Goal: Transaction & Acquisition: Purchase product/service

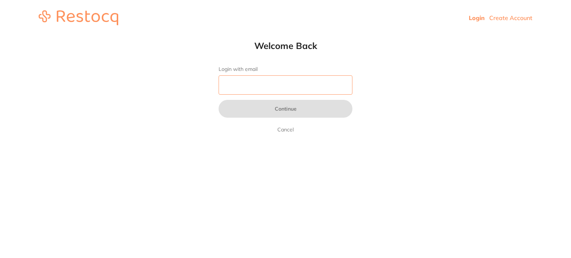
click at [225, 84] on input "Login with email" at bounding box center [285, 84] width 134 height 19
paste input "[EMAIL_ADDRESS][DOMAIN_NAME]"
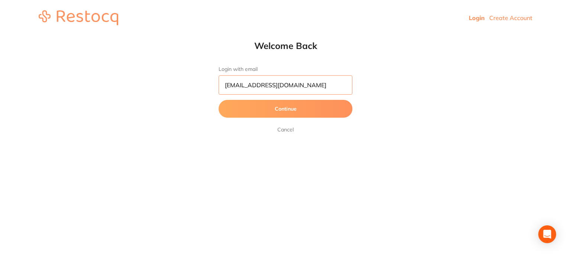
type input "[EMAIL_ADDRESS][DOMAIN_NAME]"
click at [218, 100] on button "Continue" at bounding box center [285, 109] width 134 height 18
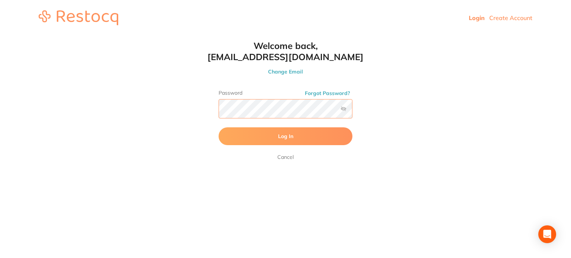
click at [218, 127] on button "Log In" at bounding box center [285, 136] width 134 height 18
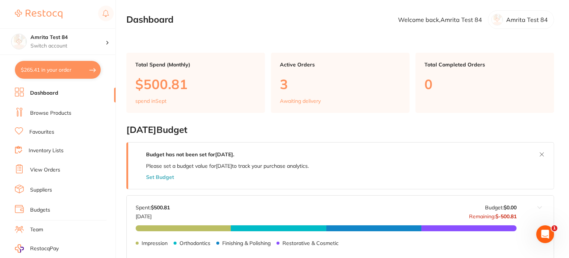
drag, startPoint x: 59, startPoint y: 68, endPoint x: 63, endPoint y: 64, distance: 6.0
click at [59, 68] on button "$265.41 in your order" at bounding box center [58, 70] width 86 height 18
checkbox input "true"
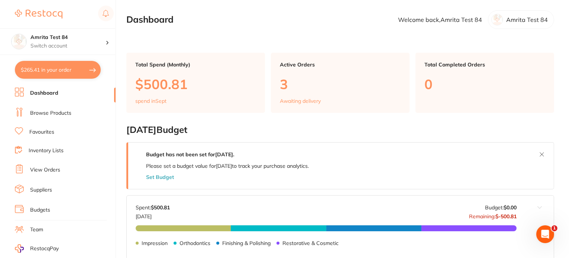
checkbox input "true"
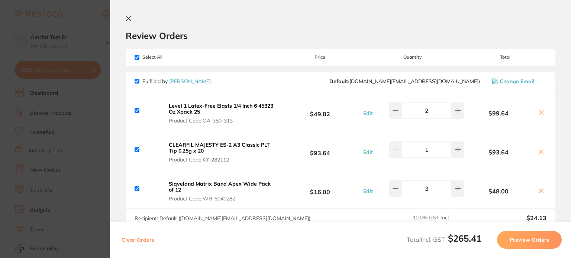
click at [149, 240] on button "Clear Orders" at bounding box center [137, 240] width 37 height 18
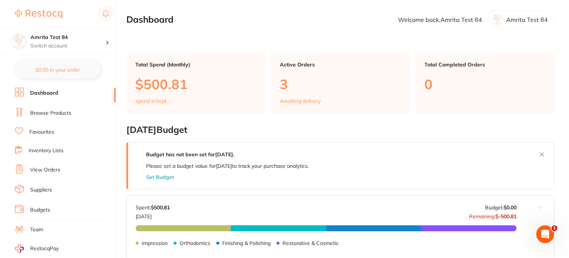
click at [45, 165] on li "View Orders" at bounding box center [65, 170] width 101 height 11
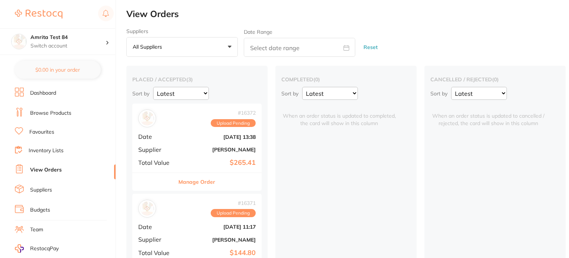
click at [173, 140] on div "# 16372 Upload Pending Date Sept 19 2025, 13:38 Supplier Henry Schein Halas Tot…" at bounding box center [196, 138] width 129 height 69
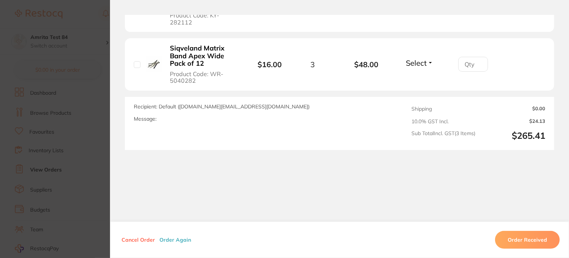
scroll to position [342, 0]
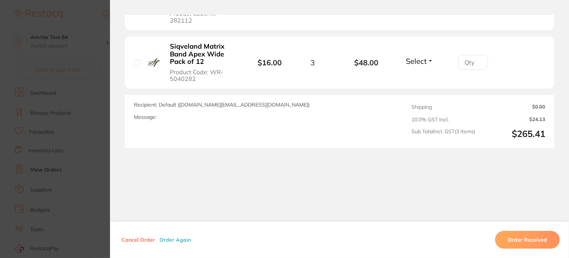
click at [165, 241] on button "Order Again" at bounding box center [175, 240] width 36 height 7
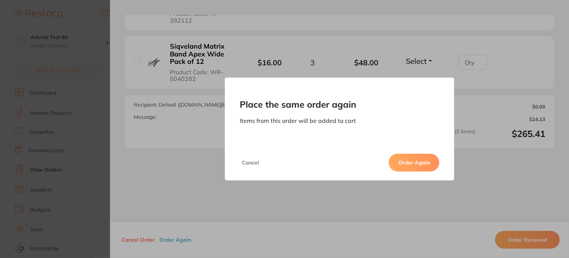
click at [412, 162] on button "Order Again" at bounding box center [414, 163] width 51 height 18
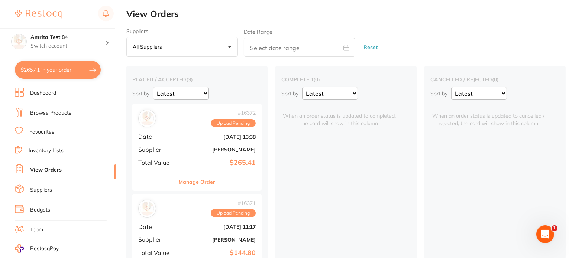
click at [72, 79] on section "Amrita Test 84 Switch account Amrita Test 84 $265.41 in your order Dashboard Br…" at bounding box center [58, 129] width 116 height 258
click at [72, 73] on button "$265.41 in your order" at bounding box center [58, 70] width 86 height 18
checkbox input "true"
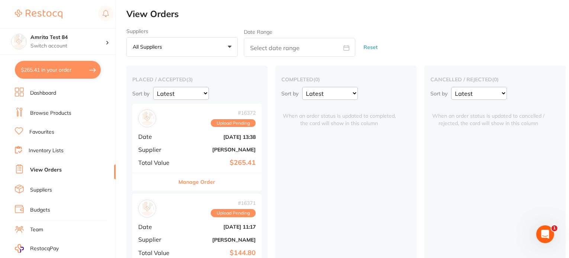
checkbox input "true"
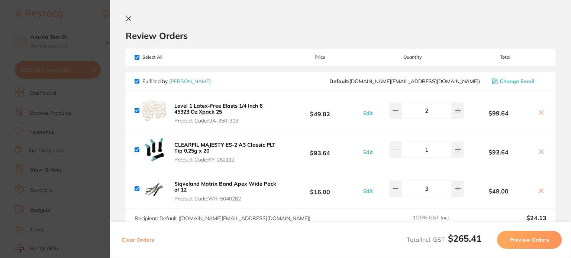
scroll to position [97, 0]
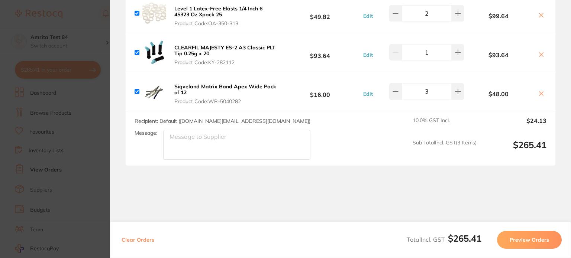
click at [539, 242] on button "Preview Orders" at bounding box center [529, 240] width 65 height 18
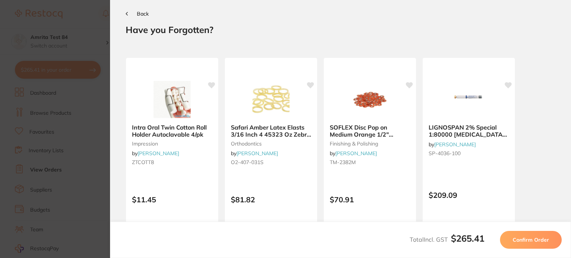
scroll to position [0, 0]
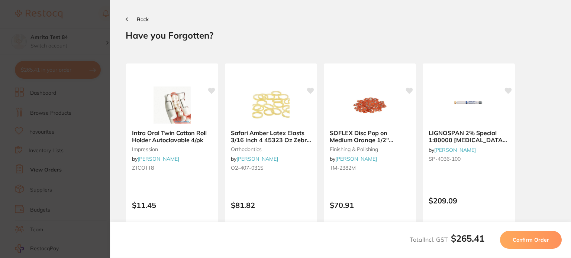
click at [539, 242] on span "Confirm Order" at bounding box center [530, 240] width 36 height 7
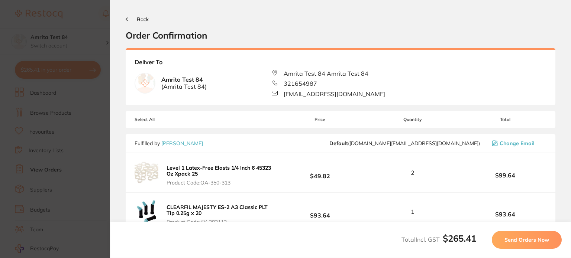
click at [539, 242] on span "Send Orders Now" at bounding box center [526, 240] width 45 height 7
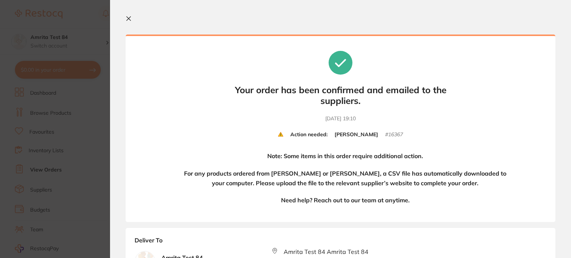
click at [85, 116] on section "Update RRP Set your pre negotiated price for this item. Item Agreed RRP (excl. …" at bounding box center [285, 129] width 571 height 258
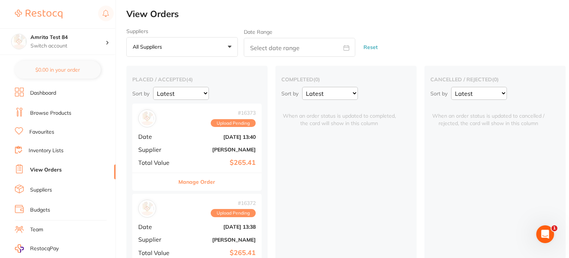
click at [184, 129] on div "# 16373 Upload Pending Date Sept 19 2025, 13:40 Supplier Henry Schein Halas Tot…" at bounding box center [196, 138] width 129 height 69
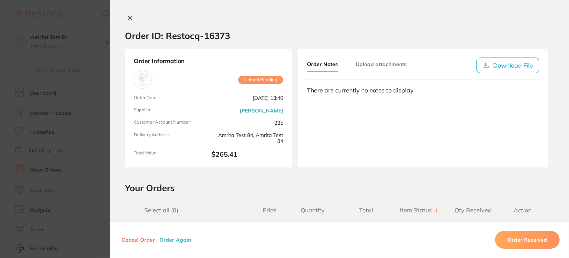
click at [170, 240] on button "Order Again" at bounding box center [175, 240] width 36 height 7
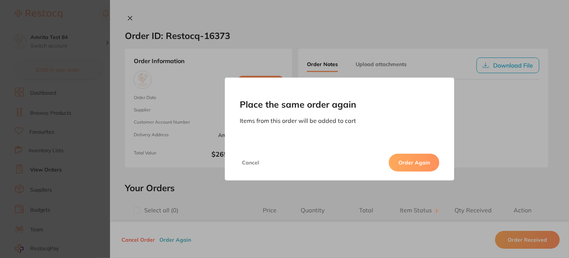
click at [405, 166] on button "Order Again" at bounding box center [414, 163] width 51 height 18
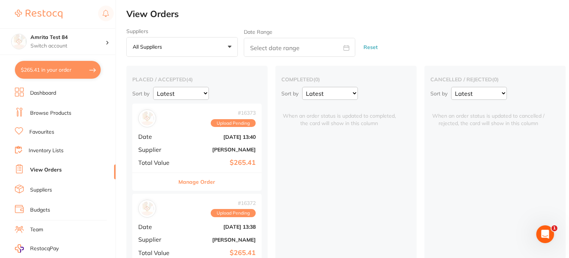
click at [86, 75] on button "$265.41 in your order" at bounding box center [58, 70] width 86 height 18
checkbox input "true"
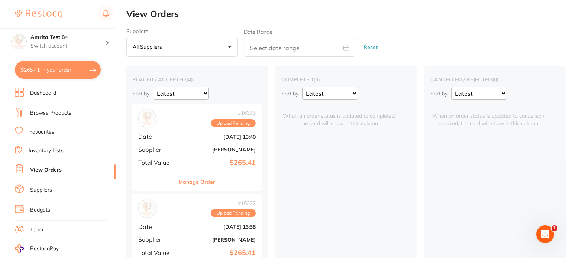
checkbox input "true"
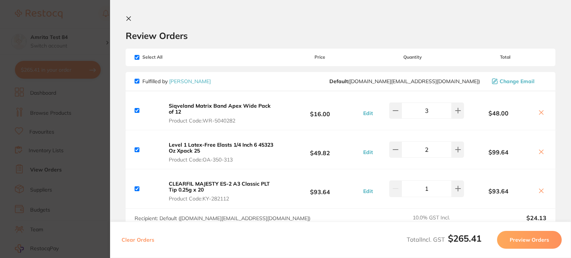
click at [130, 19] on icon at bounding box center [129, 19] width 6 height 6
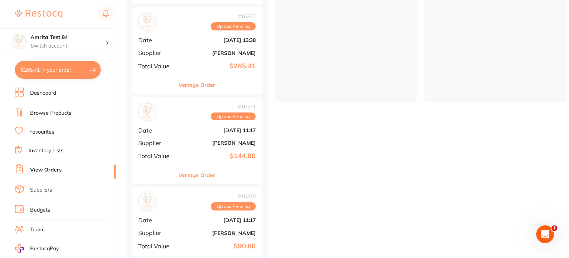
scroll to position [215, 0]
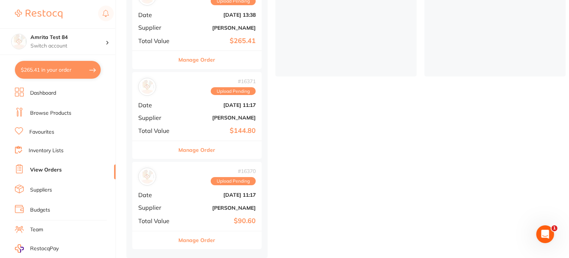
click at [194, 205] on b "[PERSON_NAME]" at bounding box center [218, 208] width 74 height 6
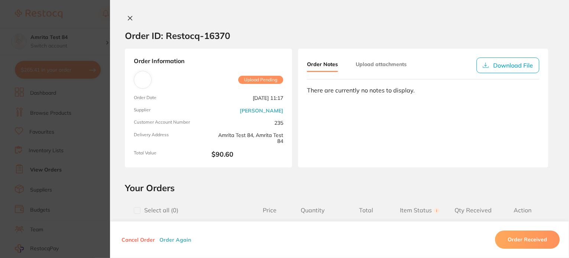
click at [168, 239] on button "Order Again" at bounding box center [175, 240] width 36 height 7
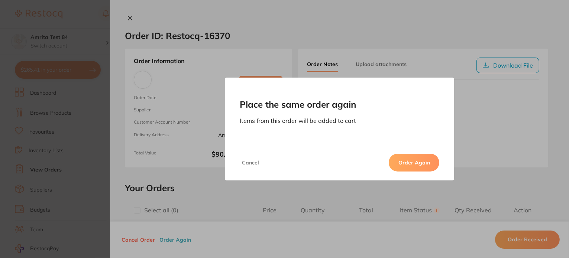
click at [411, 171] on button "Order Again" at bounding box center [414, 163] width 51 height 18
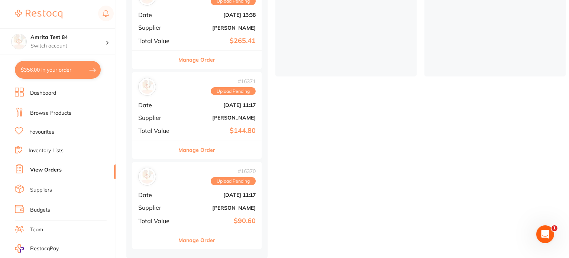
click at [83, 71] on button "$356.00 in your order" at bounding box center [58, 70] width 86 height 18
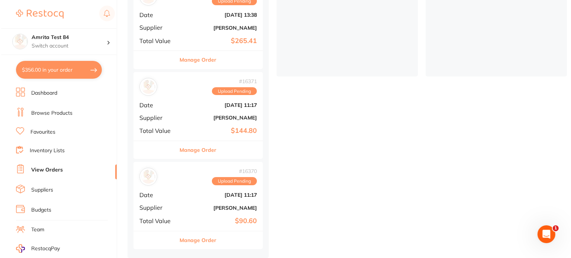
checkbox input "true"
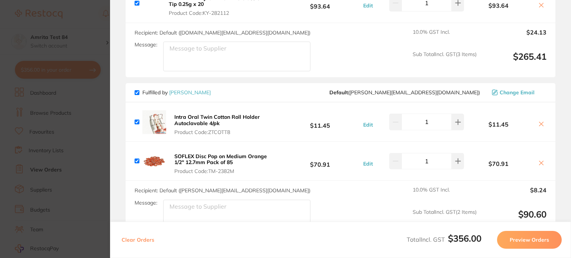
scroll to position [255, 0]
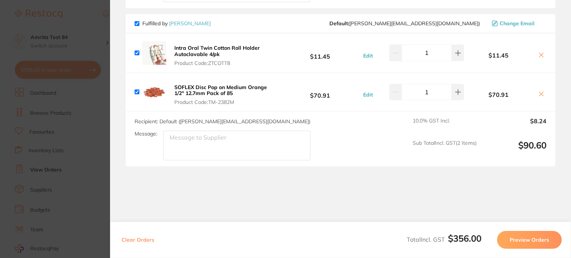
click at [134, 240] on button "Clear Orders" at bounding box center [137, 240] width 37 height 18
checkbox input "true"
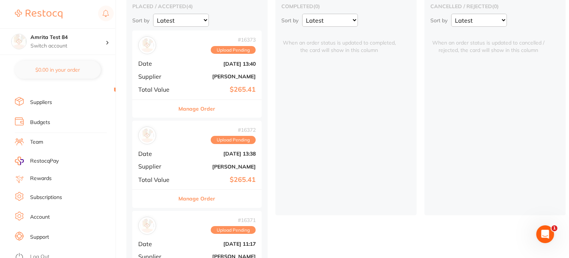
scroll to position [74, 0]
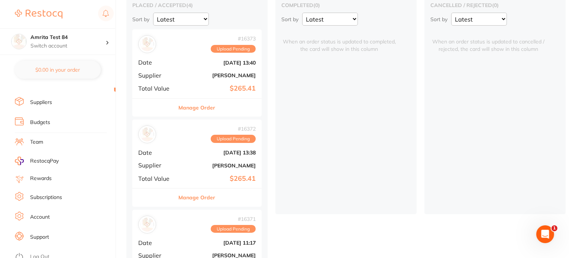
click at [32, 253] on link "Log Out" at bounding box center [39, 256] width 19 height 7
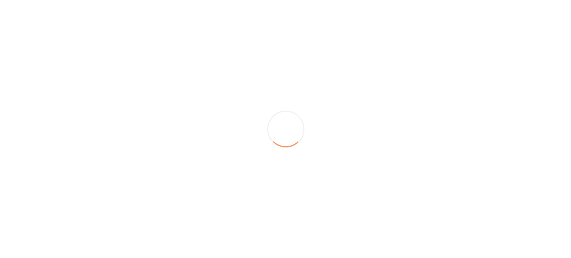
scroll to position [0, 0]
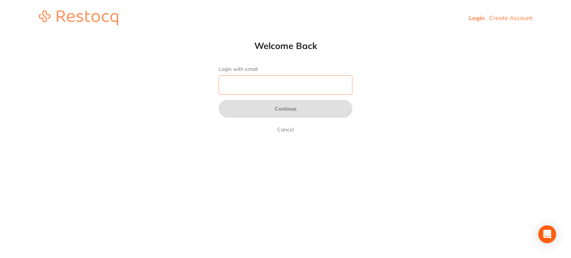
click at [236, 87] on input "Login with email" at bounding box center [285, 84] width 134 height 19
paste input "[EMAIL_ADDRESS][DOMAIN_NAME]"
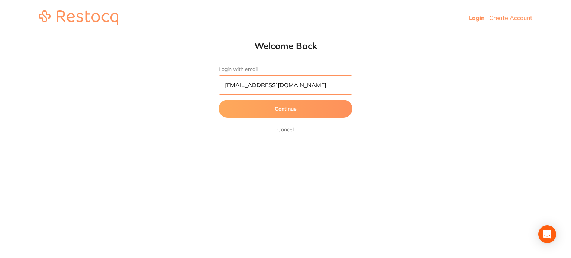
type input "[EMAIL_ADDRESS][DOMAIN_NAME]"
click at [218, 100] on button "Continue" at bounding box center [285, 109] width 134 height 18
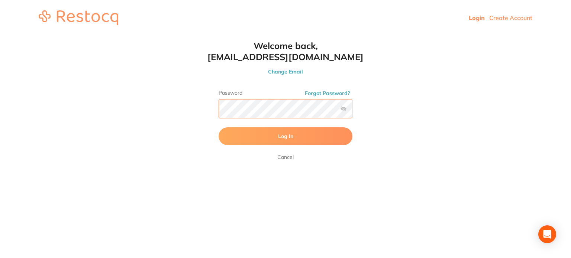
click at [218, 127] on button "Log In" at bounding box center [285, 136] width 134 height 18
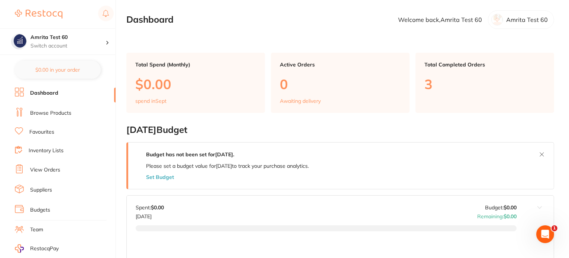
click at [52, 112] on link "Browse Products" at bounding box center [50, 113] width 41 height 7
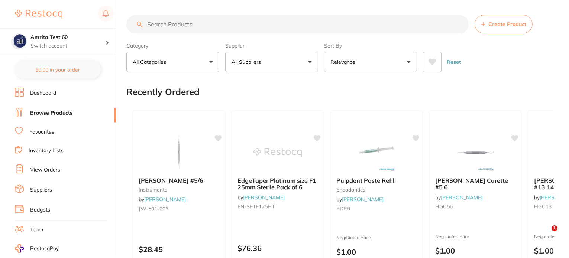
click at [262, 59] on p "All Suppliers" at bounding box center [247, 61] width 32 height 7
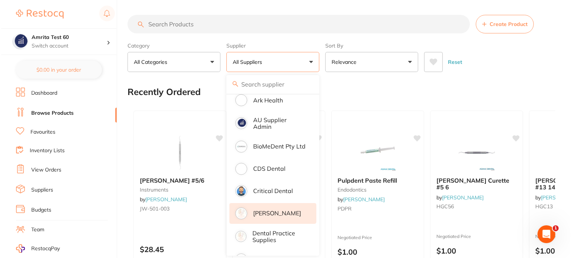
scroll to position [371, 0]
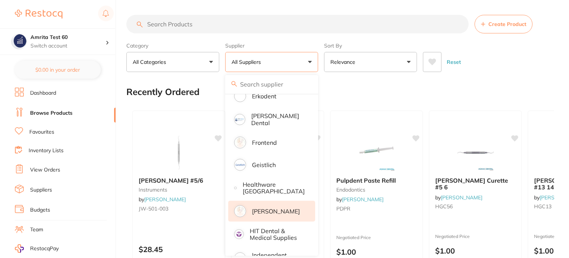
click at [272, 208] on p "[PERSON_NAME]" at bounding box center [276, 211] width 48 height 7
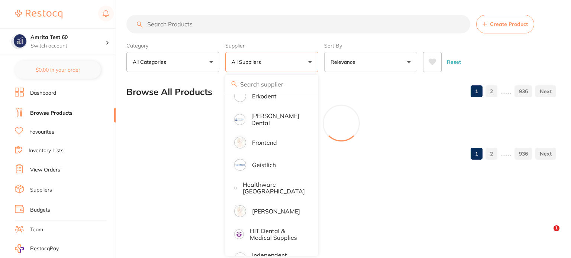
click at [321, 64] on div "Category All Categories All Categories 3D Printing anaesthetic articulating bur…" at bounding box center [340, 55] width 429 height 33
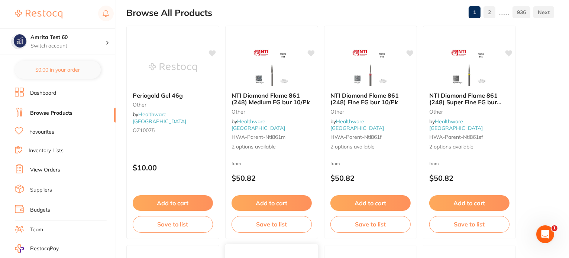
scroll to position [149, 0]
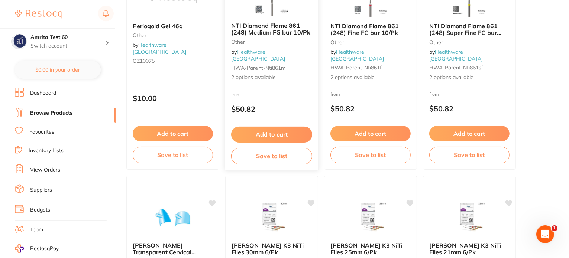
click at [279, 137] on button "Add to cart" at bounding box center [271, 135] width 81 height 16
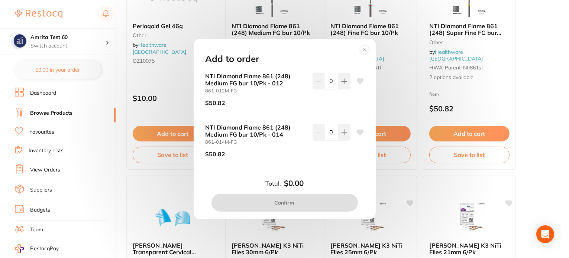
drag, startPoint x: 341, startPoint y: 87, endPoint x: 335, endPoint y: 139, distance: 52.7
click at [341, 87] on button at bounding box center [344, 81] width 12 height 16
type input "1"
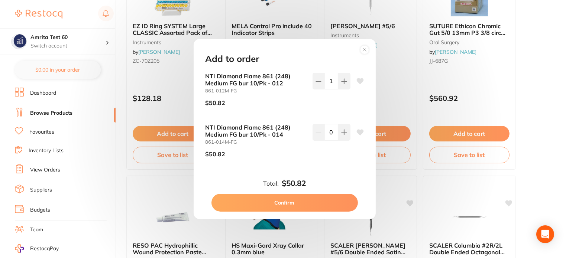
scroll to position [131, 0]
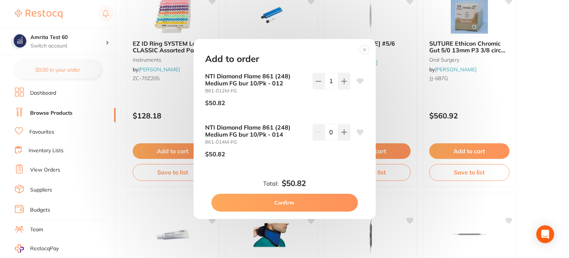
click at [317, 208] on button "Confirm" at bounding box center [284, 203] width 146 height 18
checkbox input "false"
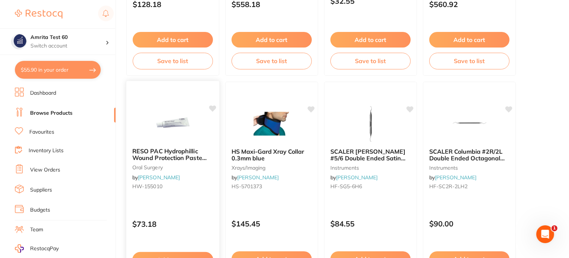
scroll to position [280, 0]
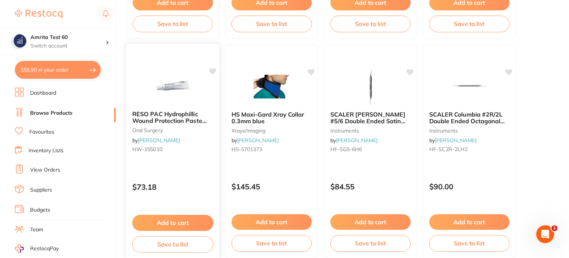
click at [184, 221] on button "Add to cart" at bounding box center [172, 223] width 81 height 16
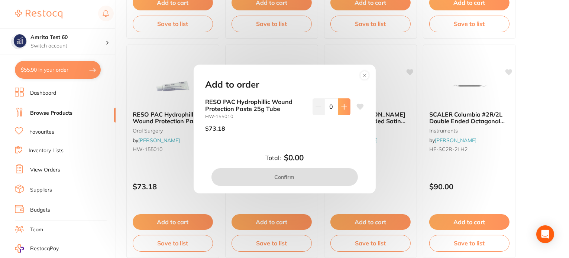
click at [339, 111] on button at bounding box center [344, 106] width 12 height 16
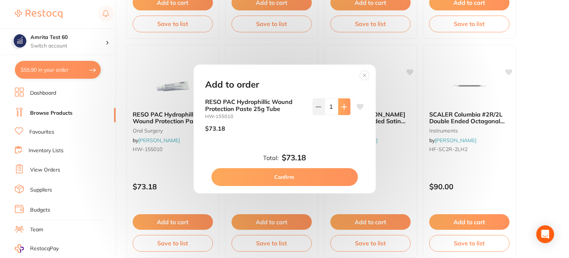
click at [339, 111] on button at bounding box center [344, 106] width 12 height 16
type input "2"
click at [316, 182] on button "Confirm" at bounding box center [284, 177] width 146 height 18
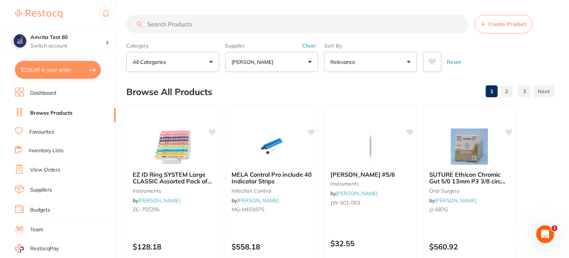
click at [389, 60] on button "Relevance" at bounding box center [370, 62] width 93 height 20
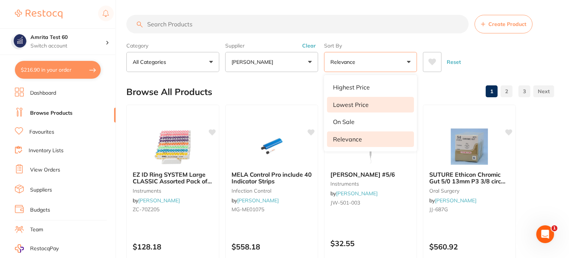
click at [387, 102] on li "Lowest Price" at bounding box center [370, 105] width 87 height 16
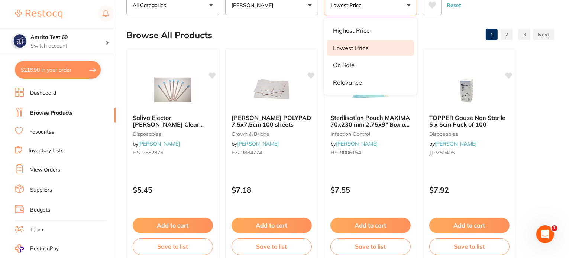
scroll to position [149, 0]
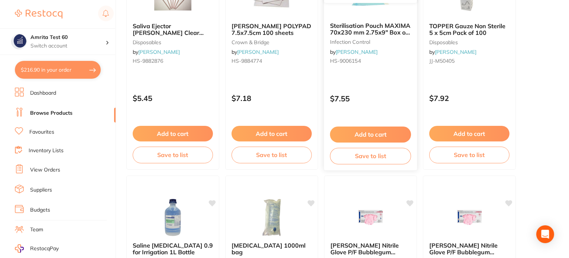
click at [363, 134] on button "Add to cart" at bounding box center [370, 135] width 81 height 16
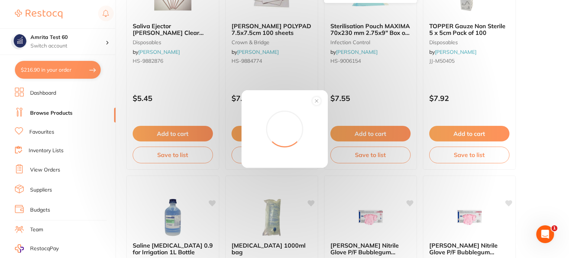
scroll to position [0, 0]
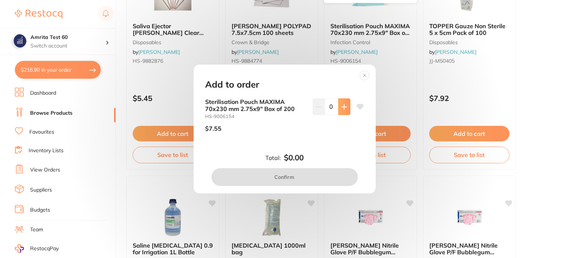
click at [346, 107] on button at bounding box center [344, 106] width 12 height 16
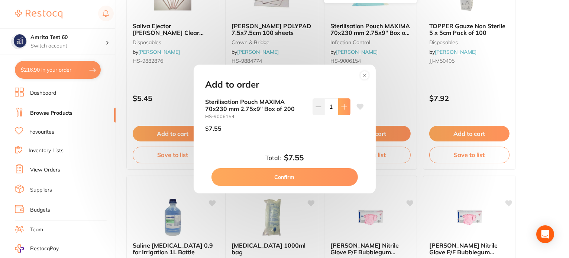
click at [346, 107] on button at bounding box center [344, 106] width 12 height 16
type input "3"
click at [322, 179] on button "Confirm" at bounding box center [284, 177] width 146 height 18
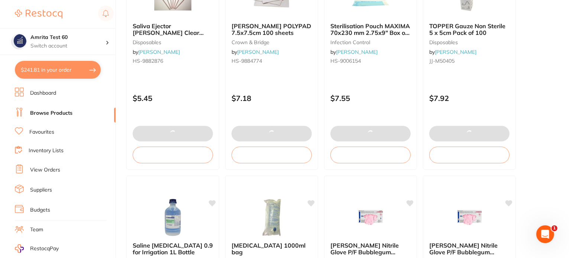
click at [48, 68] on button "$241.81 in your order" at bounding box center [58, 70] width 86 height 18
checkbox input "true"
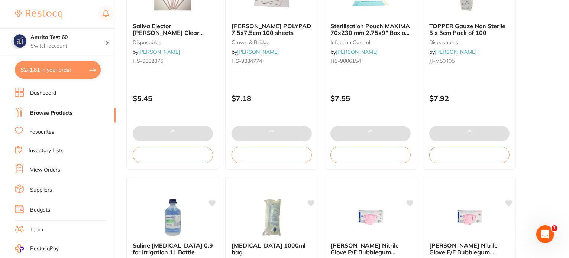
checkbox input "true"
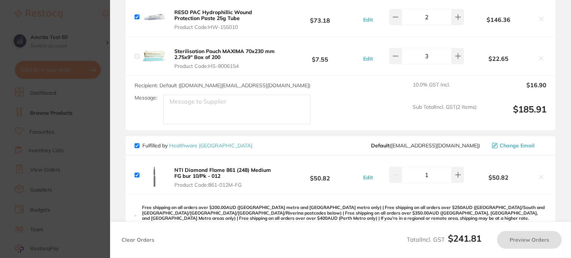
checkbox input "false"
checkbox input "true"
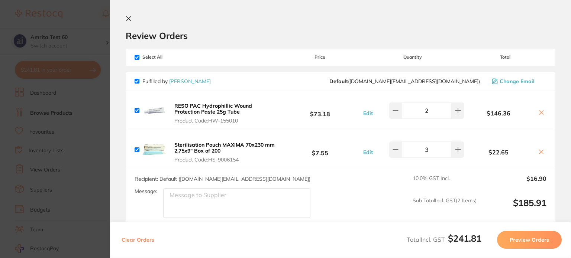
scroll to position [149, 0]
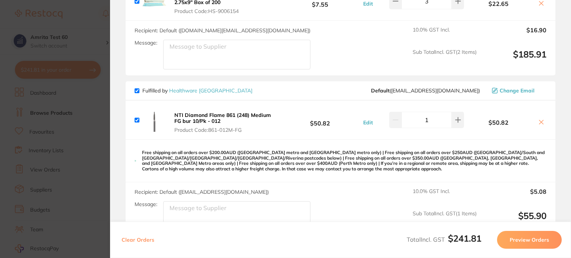
click at [539, 121] on icon at bounding box center [541, 122] width 4 height 4
checkbox input "false"
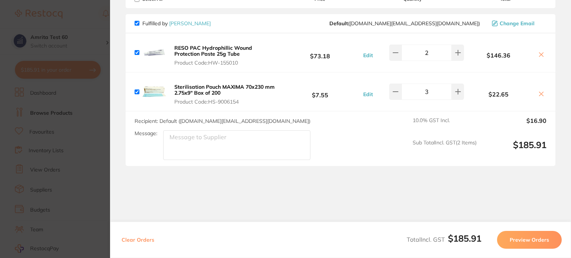
scroll to position [21, 0]
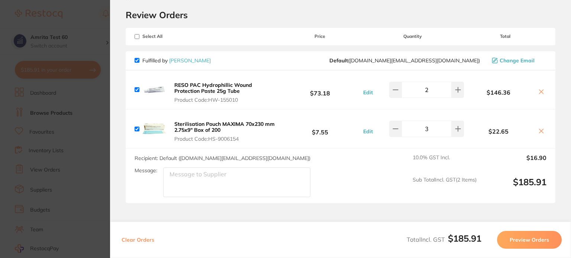
click at [48, 140] on section "Update RRP Set your pre negotiated price for this item. Item Agreed RRP (excl. …" at bounding box center [285, 129] width 571 height 258
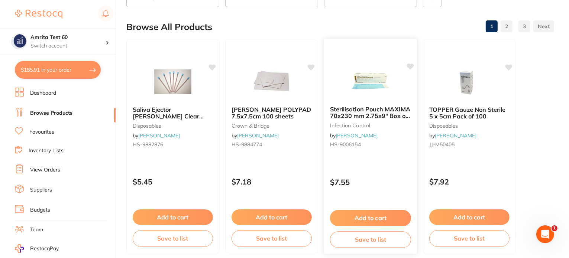
scroll to position [111, 0]
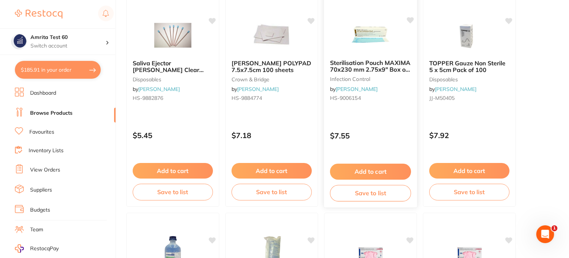
click at [388, 123] on div "Sterilisation Pouch MAXIMA 70x230 mm 2.75x9" Box of 200 infection control by He…" at bounding box center [371, 100] width 94 height 216
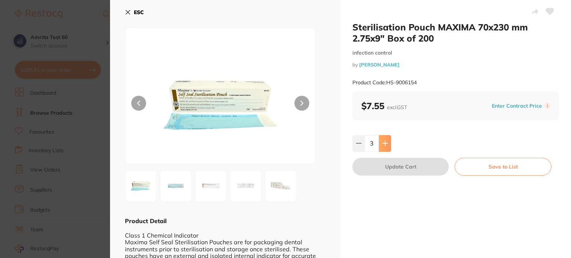
click at [388, 137] on button at bounding box center [385, 143] width 12 height 16
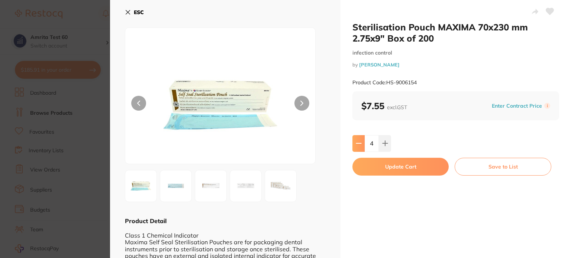
click at [353, 142] on button at bounding box center [358, 143] width 12 height 16
type input "3"
click at [386, 165] on button "Update Cart" at bounding box center [400, 167] width 96 height 18
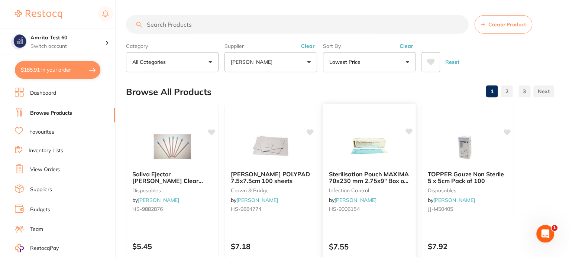
scroll to position [111, 0]
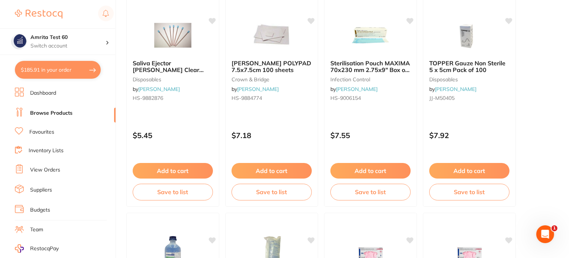
click at [65, 72] on button "$185.91 in your order" at bounding box center [58, 70] width 86 height 18
checkbox input "true"
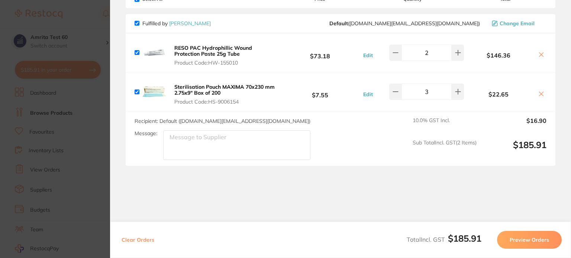
scroll to position [0, 0]
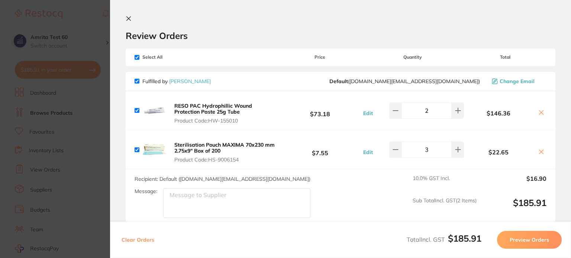
drag, startPoint x: 80, startPoint y: 134, endPoint x: 172, endPoint y: 132, distance: 91.8
click at [81, 134] on section "Update RRP Set your pre negotiated price for this item. Item Agreed RRP (excl. …" at bounding box center [285, 129] width 571 height 258
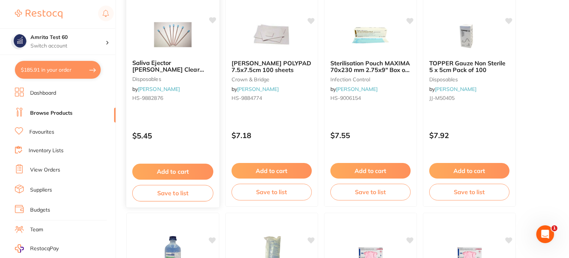
click at [162, 173] on button "Add to cart" at bounding box center [172, 172] width 81 height 16
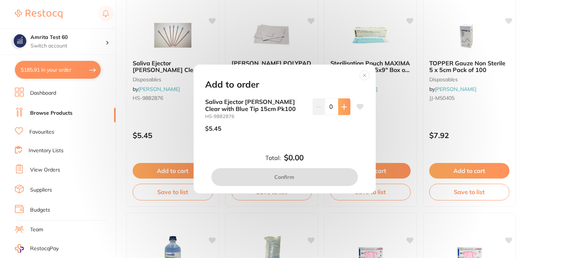
click at [343, 105] on icon at bounding box center [344, 107] width 6 height 6
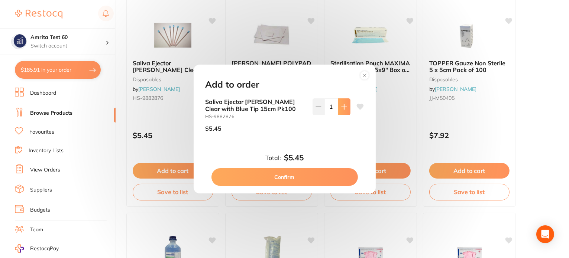
click at [343, 105] on icon at bounding box center [344, 107] width 6 height 6
type input "3"
click at [319, 169] on button "Confirm" at bounding box center [284, 177] width 146 height 18
checkbox input "false"
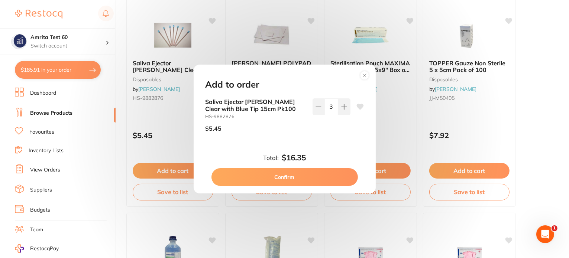
checkbox input "false"
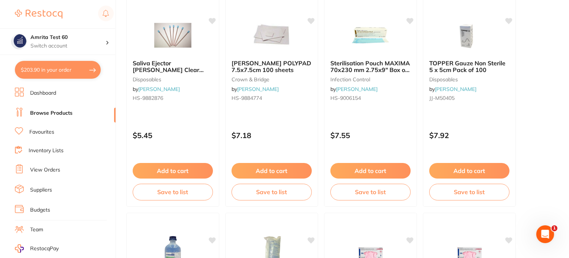
click at [76, 81] on section "Amrita Test 60 Switch account Amrita Test 60 $203.90 in your order Dashboard Br…" at bounding box center [58, 129] width 116 height 258
click at [77, 77] on button "$203.90 in your order" at bounding box center [58, 70] width 86 height 18
checkbox input "true"
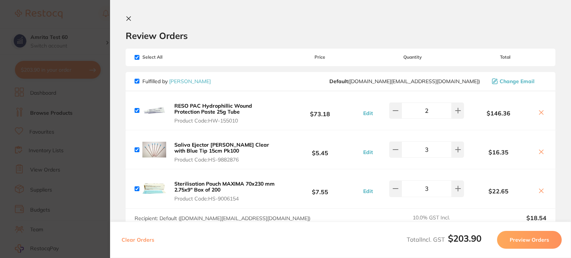
click at [19, 114] on section "Update RRP Set your pre negotiated price for this item. Item Agreed RRP (excl. …" at bounding box center [285, 129] width 571 height 258
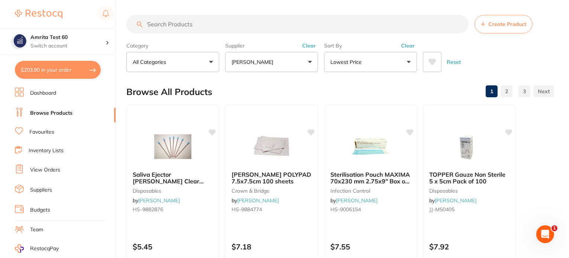
click at [272, 65] on p "[PERSON_NAME]" at bounding box center [253, 61] width 45 height 7
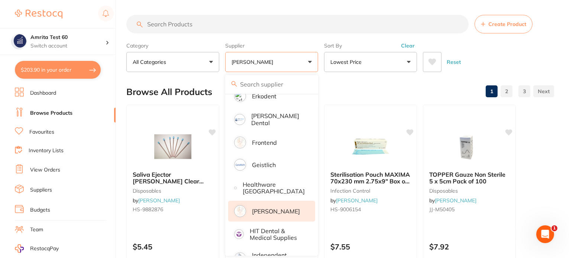
click at [278, 209] on p "[PERSON_NAME]" at bounding box center [276, 211] width 48 height 7
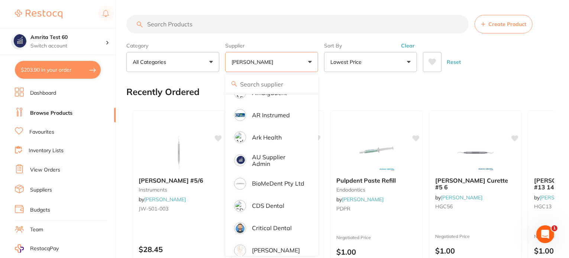
scroll to position [67, 0]
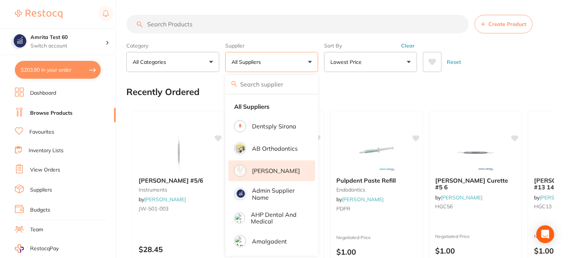
click at [279, 172] on p "[PERSON_NAME]" at bounding box center [276, 171] width 48 height 7
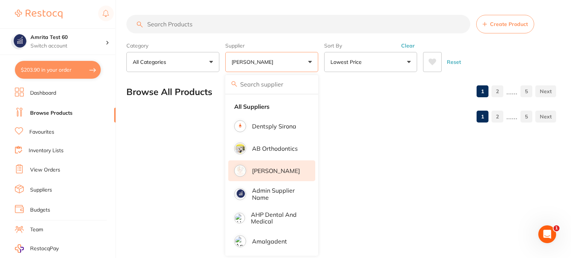
click at [320, 61] on div "Category All Categories All Categories crown & bridge disposables finishing & p…" at bounding box center [340, 55] width 429 height 33
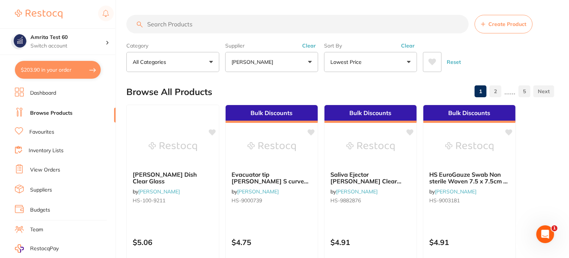
drag, startPoint x: 399, startPoint y: 65, endPoint x: 392, endPoint y: 80, distance: 16.8
click at [399, 64] on button "Lowest Price" at bounding box center [370, 62] width 93 height 20
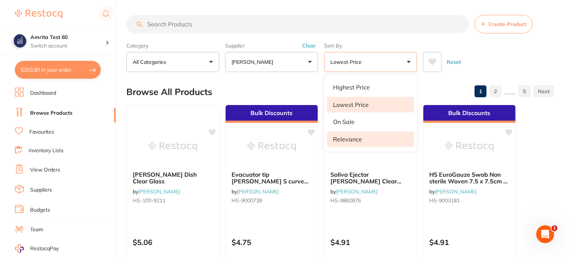
click at [361, 138] on li "Relevance" at bounding box center [370, 140] width 87 height 16
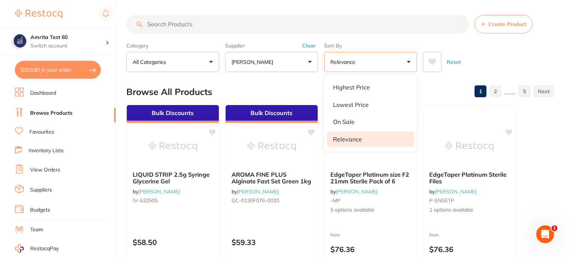
click at [482, 36] on section "Create Product Category All Categories All Categories crown & bridge disposable…" at bounding box center [340, 43] width 428 height 57
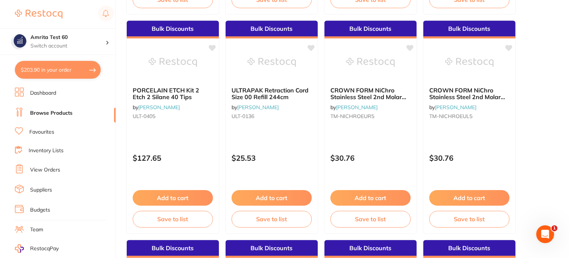
click at [286, 200] on button "Add to cart" at bounding box center [271, 198] width 80 height 16
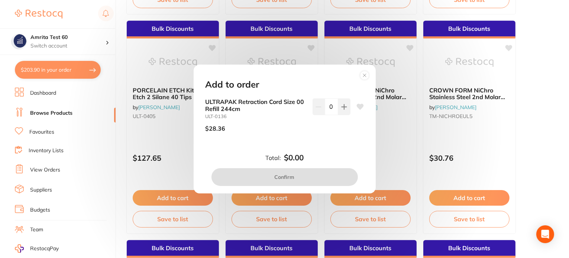
click at [349, 108] on div "ULTRAPAK Retraction Cord Size 00 Refill 244cm ULT-0136 $28.36 0" at bounding box center [284, 117] width 158 height 39
click at [342, 110] on button at bounding box center [344, 106] width 12 height 16
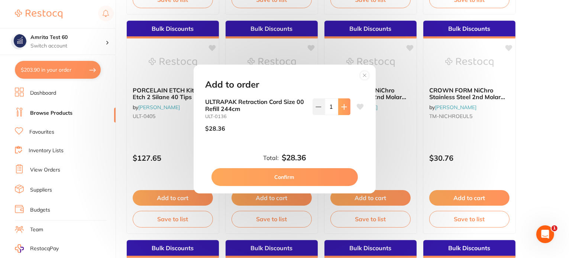
click at [342, 110] on button at bounding box center [344, 106] width 12 height 16
type input "2"
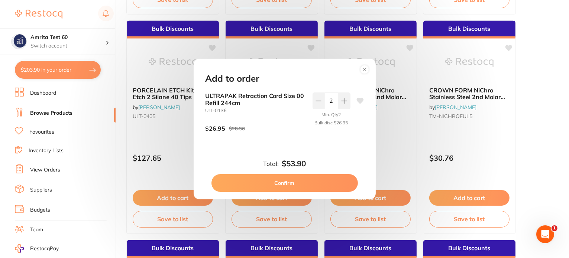
click at [328, 183] on button "Confirm" at bounding box center [284, 183] width 146 height 18
checkbox input "false"
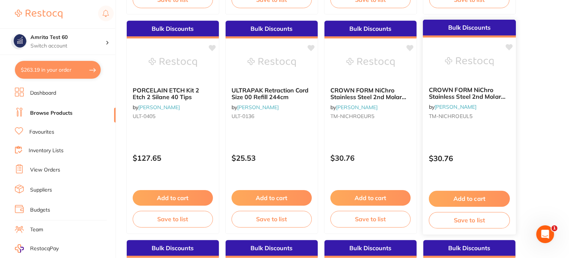
click at [457, 199] on button "Add to cart" at bounding box center [469, 199] width 81 height 16
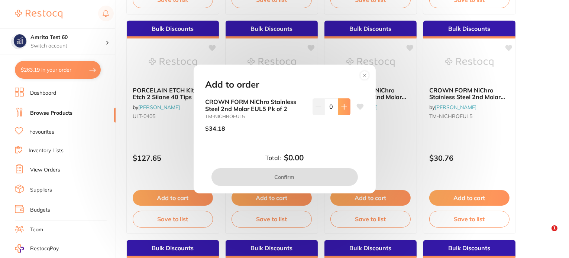
click at [344, 105] on icon at bounding box center [344, 107] width 6 height 6
type input "1"
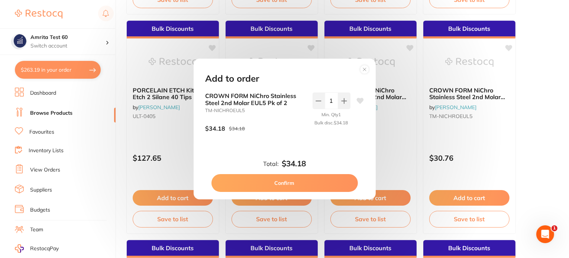
click at [333, 179] on button "Confirm" at bounding box center [284, 183] width 146 height 18
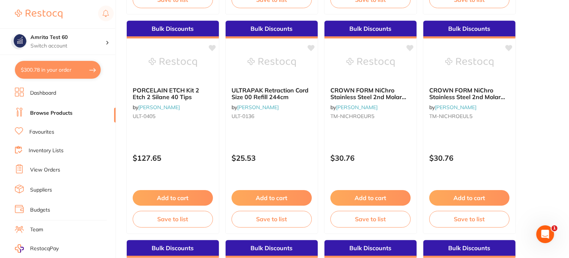
click at [70, 68] on button "$300.78 in your order" at bounding box center [58, 70] width 86 height 18
checkbox input "true"
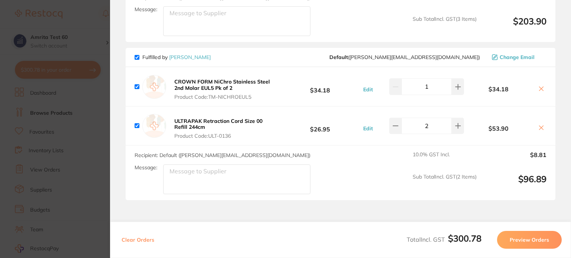
scroll to position [255, 0]
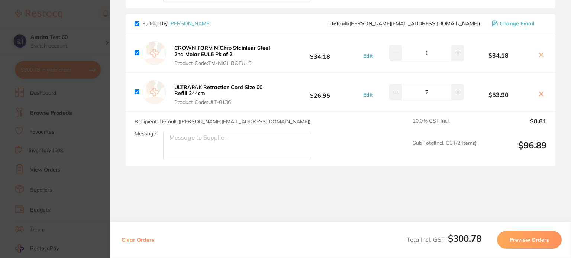
click at [506, 240] on button "Preview Orders" at bounding box center [529, 240] width 65 height 18
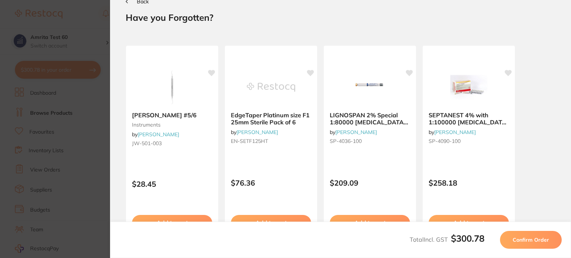
scroll to position [0, 0]
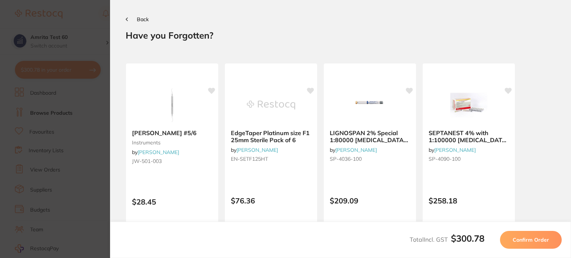
click at [507, 240] on button "Confirm Order" at bounding box center [531, 240] width 62 height 18
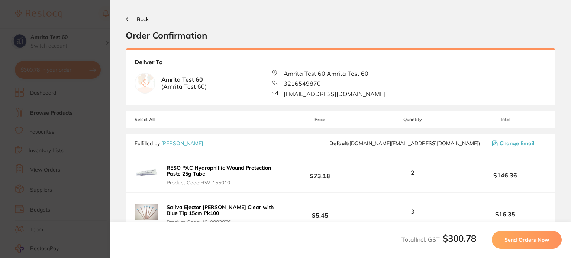
click at [507, 240] on span "Send Orders Now" at bounding box center [526, 240] width 45 height 7
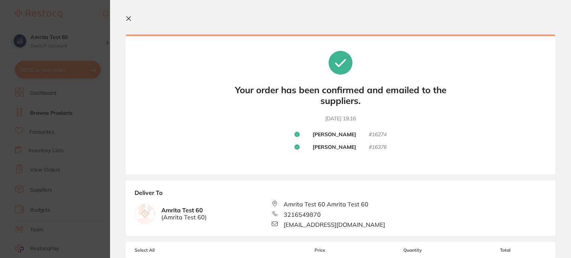
click at [92, 127] on section "Update RRP Set your pre negotiated price for this item. Item Agreed RRP (excl. …" at bounding box center [285, 129] width 571 height 258
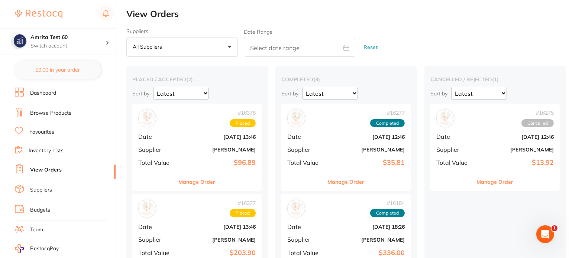
click at [214, 147] on b "[PERSON_NAME]" at bounding box center [218, 150] width 74 height 6
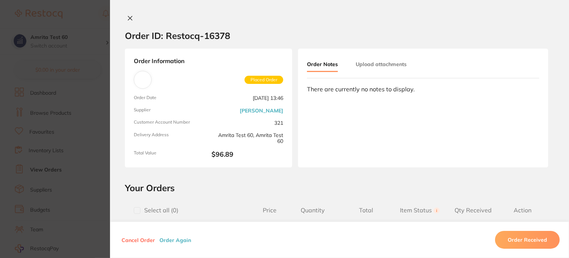
click at [168, 242] on button "Order Again" at bounding box center [175, 240] width 36 height 7
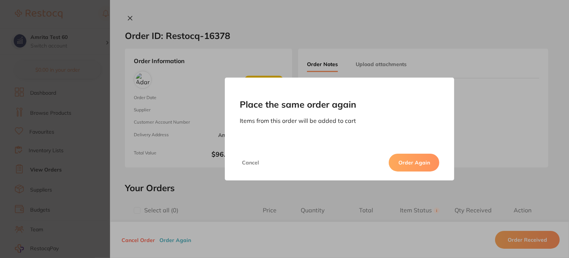
click at [407, 162] on button "Order Again" at bounding box center [414, 163] width 51 height 18
checkbox input "false"
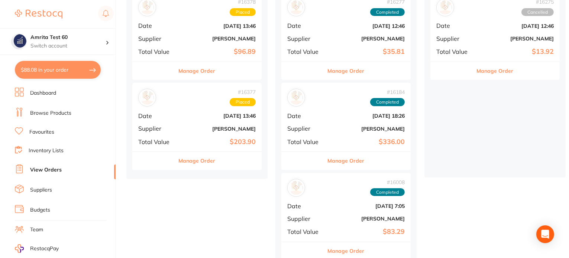
click at [186, 128] on b "[PERSON_NAME]" at bounding box center [218, 129] width 74 height 6
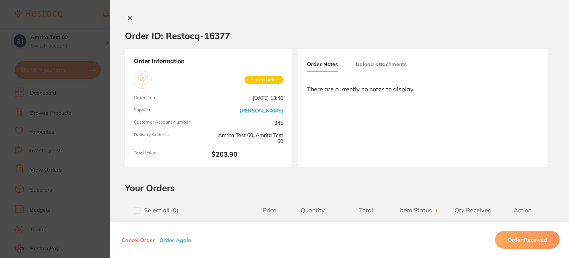
click at [44, 152] on section "Order ID: Restocq- 16377 Order Information Placed Order Order Date Sept 19 2025…" at bounding box center [284, 129] width 569 height 258
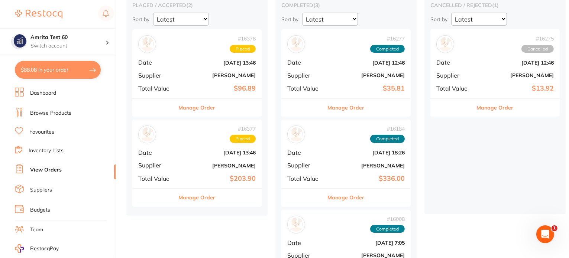
click at [85, 74] on button "$88.08 in your order" at bounding box center [58, 70] width 86 height 18
checkbox input "true"
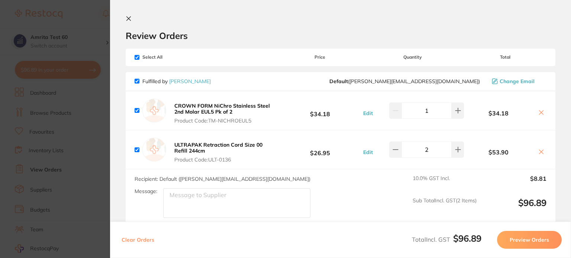
click at [62, 136] on section "Update RRP Set your pre negotiated price for this item. Item Agreed RRP (excl. …" at bounding box center [285, 129] width 571 height 258
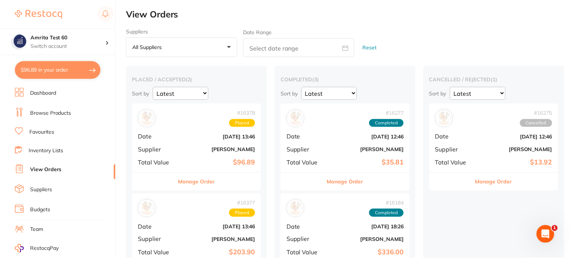
scroll to position [74, 0]
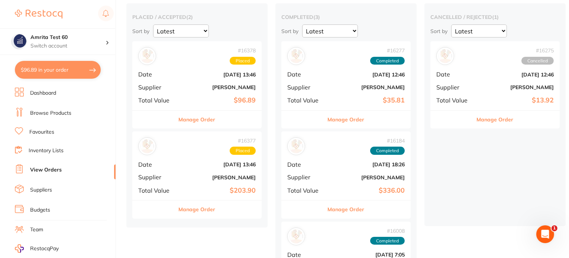
scroll to position [74, 0]
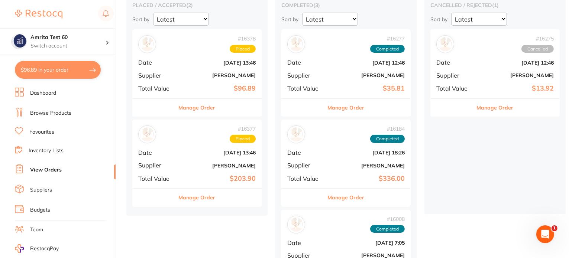
click at [176, 150] on div "# 16377 Placed Date [DATE] 13:46 Supplier [PERSON_NAME] Total Value $203.90" at bounding box center [196, 154] width 129 height 69
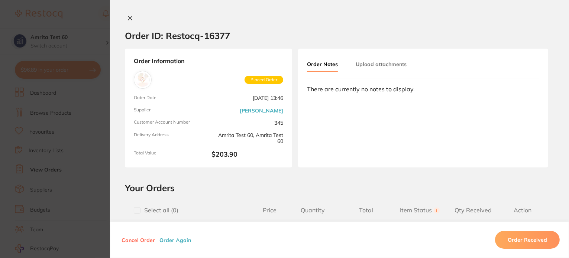
click at [173, 243] on button "Order Again" at bounding box center [175, 240] width 36 height 7
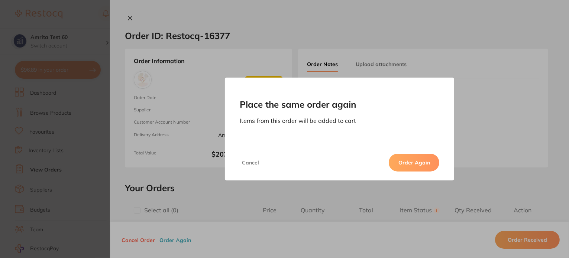
click at [428, 166] on button "Order Again" at bounding box center [414, 163] width 51 height 18
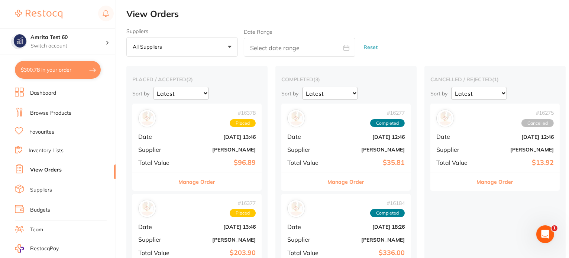
click at [69, 70] on button "$300.78 in your order" at bounding box center [58, 70] width 86 height 18
checkbox input "true"
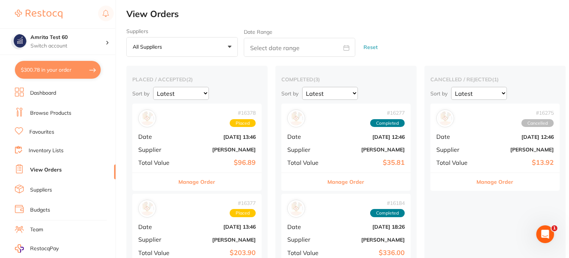
checkbox input "true"
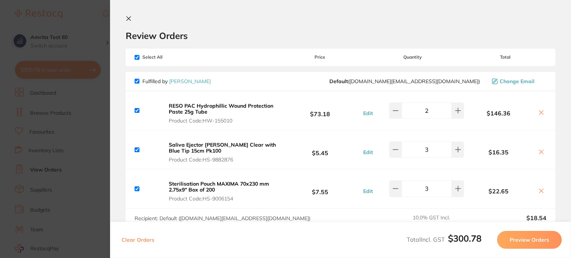
click at [84, 144] on section "Update RRP Set your pre negotiated price for this item. Item Agreed RRP (excl. …" at bounding box center [285, 129] width 571 height 258
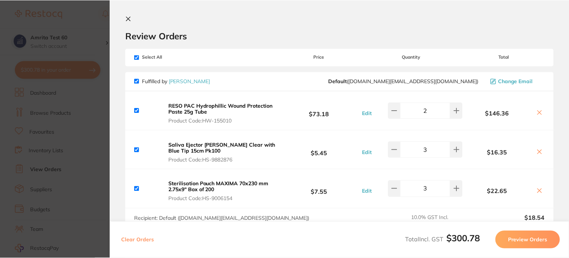
scroll to position [74, 0]
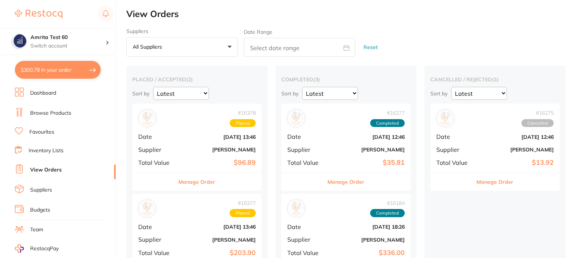
drag, startPoint x: 51, startPoint y: 74, endPoint x: 130, endPoint y: 145, distance: 106.1
click at [49, 73] on button "$300.78 in your order" at bounding box center [58, 70] width 86 height 18
checkbox input "true"
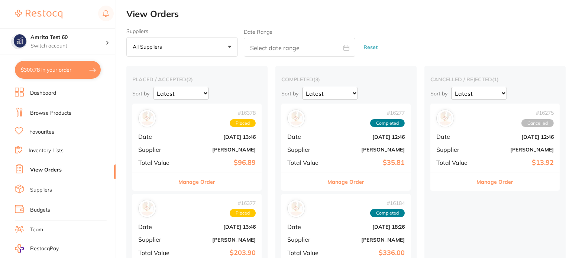
checkbox input "true"
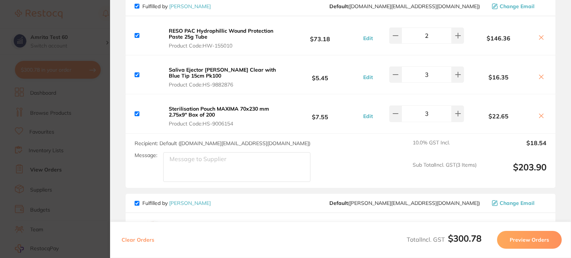
scroll to position [37, 0]
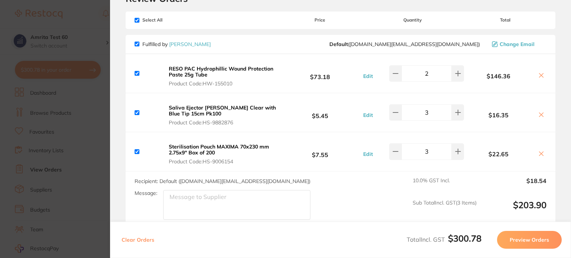
click at [133, 240] on button "Clear Orders" at bounding box center [137, 240] width 37 height 18
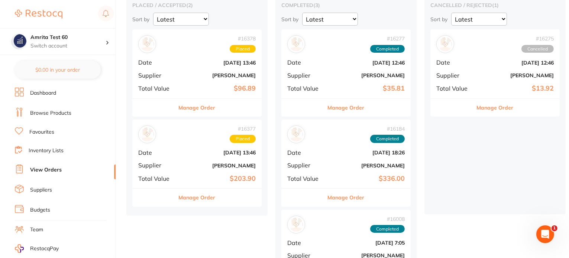
scroll to position [0, 0]
click at [204, 77] on b "[PERSON_NAME]" at bounding box center [218, 75] width 74 height 6
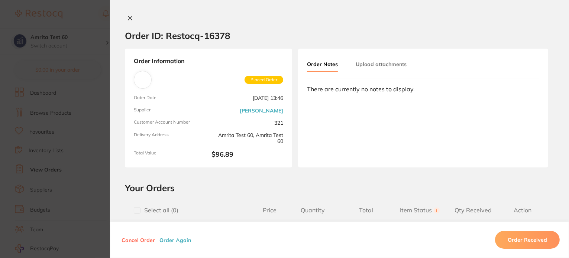
scroll to position [149, 0]
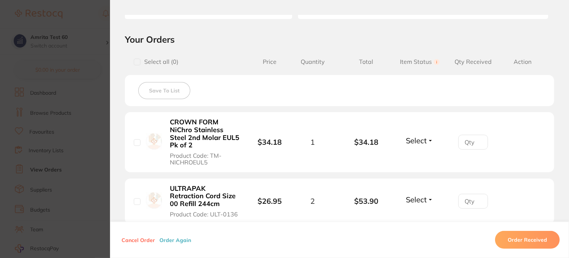
click at [172, 239] on button "Order Again" at bounding box center [175, 240] width 36 height 7
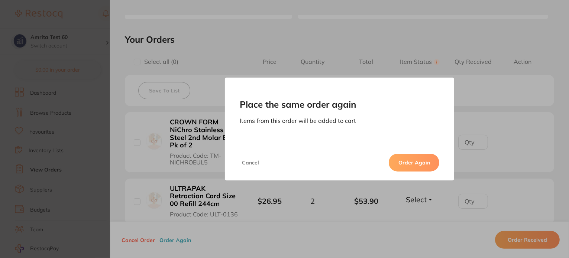
click at [501, 146] on div "Place the same order again Items from this order will be added to cart Cancel O…" at bounding box center [339, 129] width 459 height 258
click at [252, 163] on button "Cancel" at bounding box center [251, 163] width 22 height 18
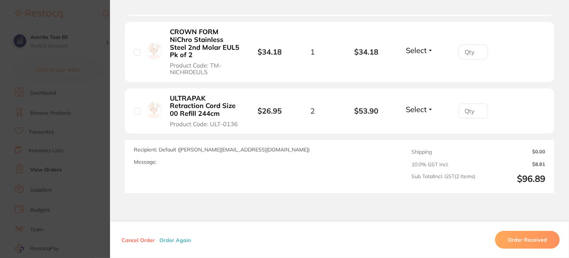
scroll to position [284, 0]
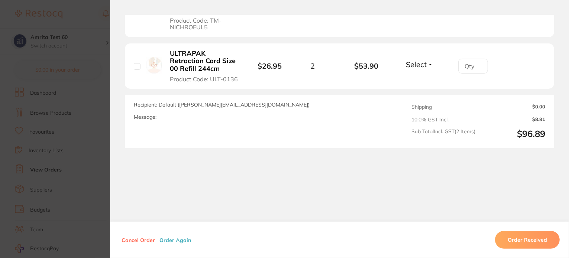
click at [176, 240] on button "Order Again" at bounding box center [175, 240] width 36 height 7
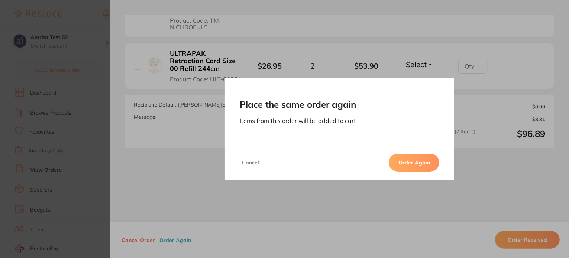
click at [422, 165] on button "Order Again" at bounding box center [414, 163] width 51 height 18
checkbox input "false"
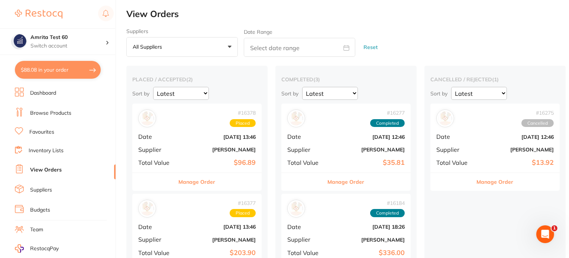
click at [204, 153] on div "# 16378 Placed Date [DATE] 13:46 Supplier [PERSON_NAME] Total Value $96.89" at bounding box center [196, 138] width 129 height 69
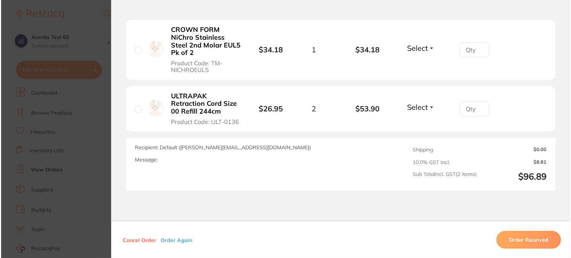
scroll to position [284, 0]
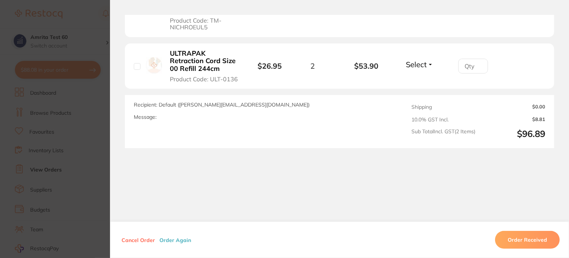
click at [88, 118] on section "Order ID: Restocq- 16378 Order Information Placed Order Order Date [DATE] 13:46…" at bounding box center [284, 129] width 569 height 258
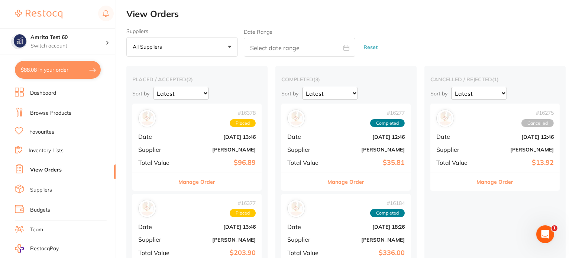
click at [50, 71] on button "$88.08 in your order" at bounding box center [58, 70] width 86 height 18
checkbox input "true"
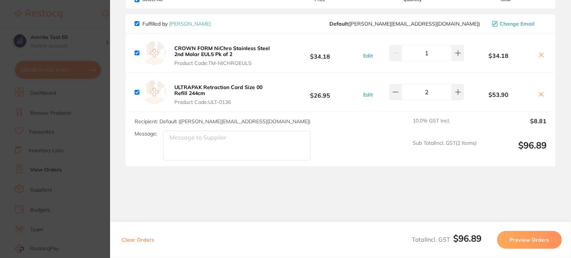
scroll to position [58, 0]
click at [73, 139] on section "Update RRP Set your pre negotiated price for this item. Item Agreed RRP (excl. …" at bounding box center [285, 129] width 571 height 258
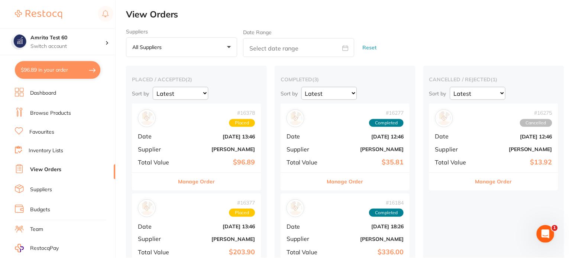
scroll to position [0, 0]
click at [78, 65] on button "$88.08 in your order" at bounding box center [58, 70] width 86 height 18
checkbox input "true"
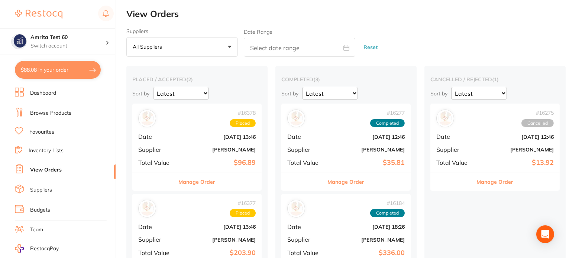
checkbox input "true"
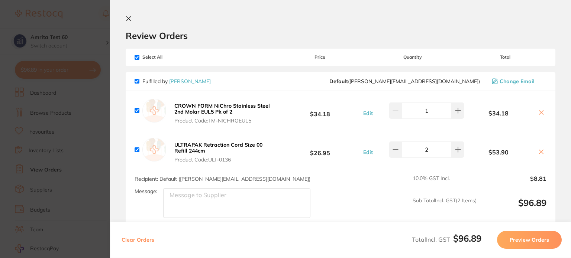
click at [142, 240] on button "Clear Orders" at bounding box center [137, 240] width 37 height 18
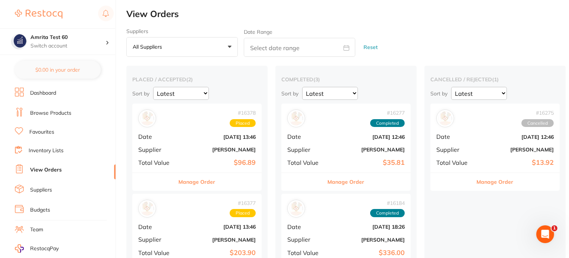
click at [196, 139] on b "[DATE] 13:46" at bounding box center [218, 137] width 74 height 6
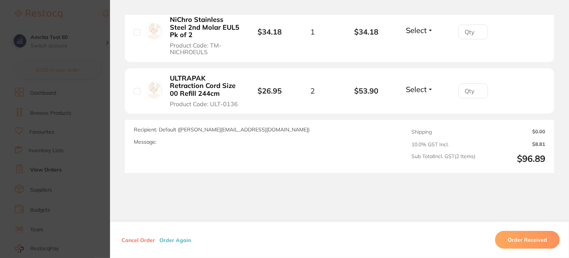
scroll to position [247, 0]
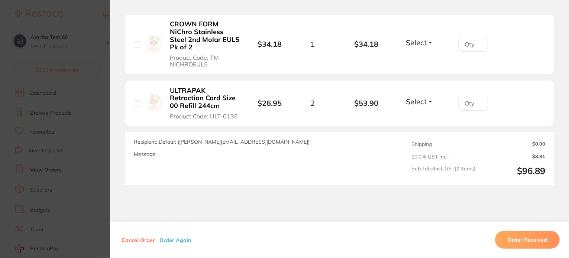
click at [173, 241] on button "Order Again" at bounding box center [175, 240] width 36 height 7
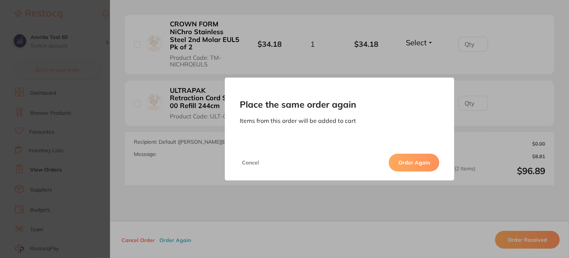
click at [405, 168] on button "Order Again" at bounding box center [414, 163] width 51 height 18
checkbox input "false"
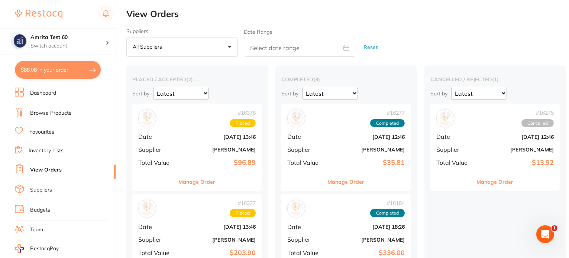
click at [77, 75] on button "$88.08 in your order" at bounding box center [58, 70] width 86 height 18
checkbox input "true"
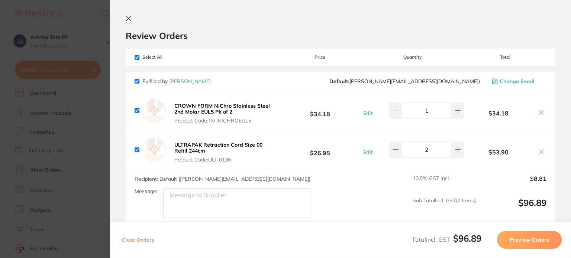
click at [144, 240] on button "Clear Orders" at bounding box center [137, 240] width 37 height 18
checkbox input "true"
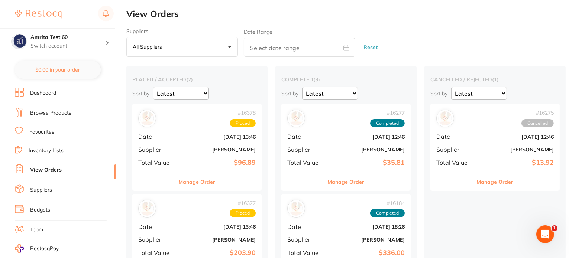
click at [185, 156] on div "# 16378 Placed Date [DATE] 13:46 Supplier [PERSON_NAME] Total Value $96.89" at bounding box center [196, 138] width 129 height 69
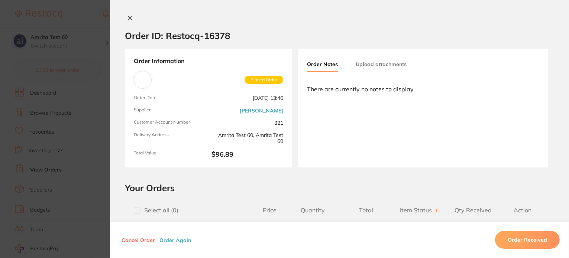
click at [172, 241] on button "Order Again" at bounding box center [175, 240] width 36 height 7
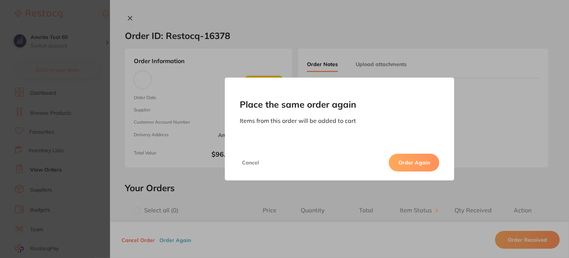
click at [415, 163] on button "Order Again" at bounding box center [414, 163] width 51 height 18
checkbox input "false"
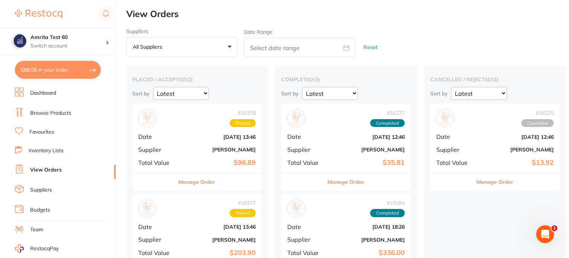
click at [58, 71] on button "$88.08 in your order" at bounding box center [58, 70] width 86 height 18
checkbox input "true"
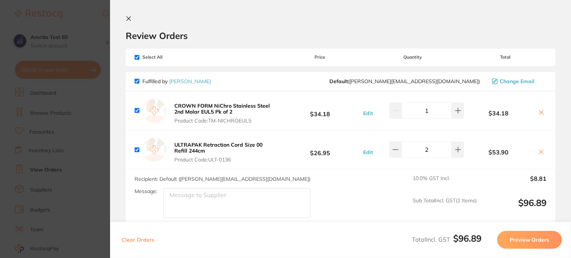
click at [126, 242] on button "Clear Orders" at bounding box center [137, 240] width 37 height 18
checkbox input "true"
